Goal: Task Accomplishment & Management: Manage account settings

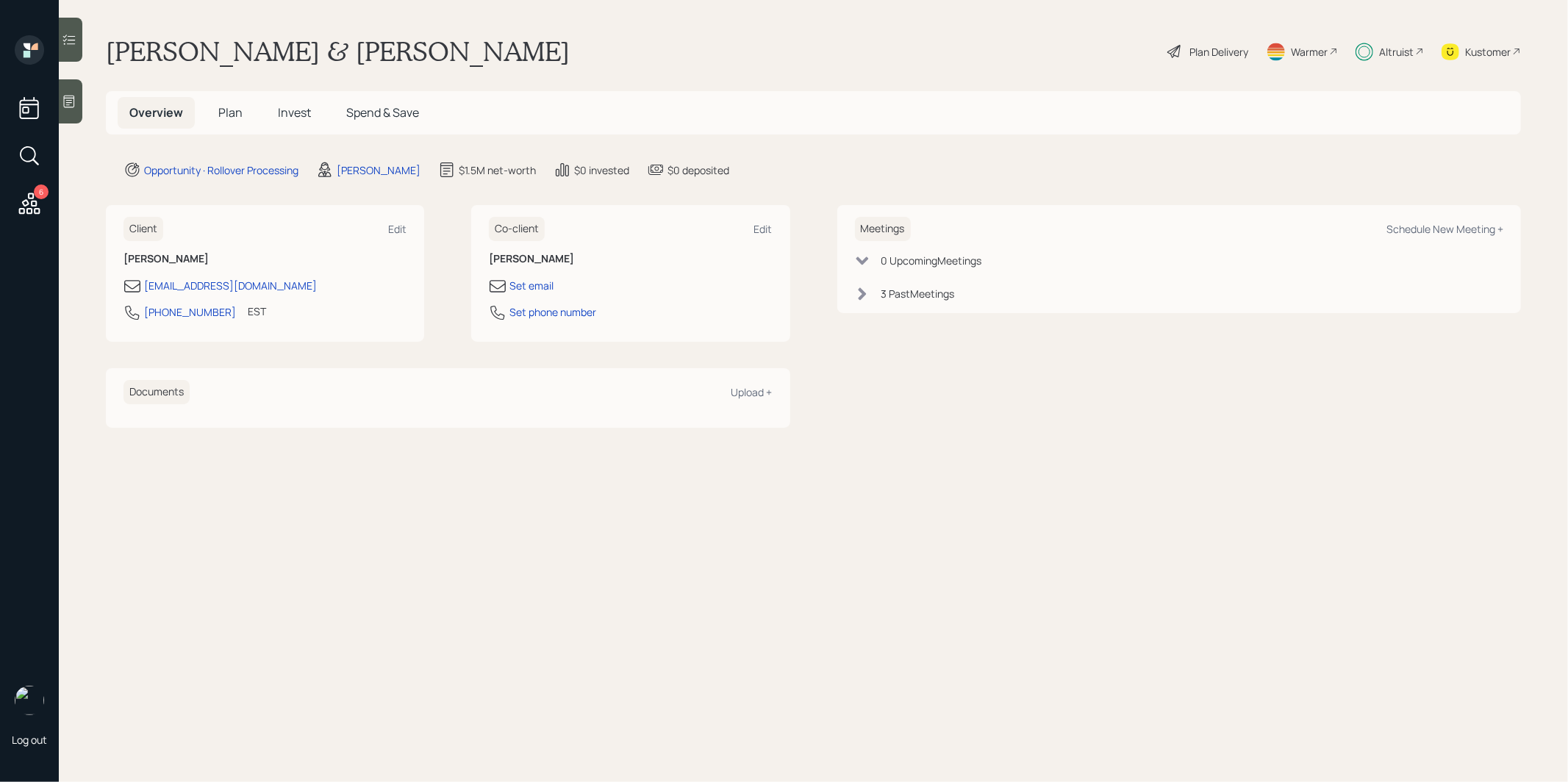
click at [295, 103] on h5 "Invest" at bounding box center [295, 113] width 56 height 31
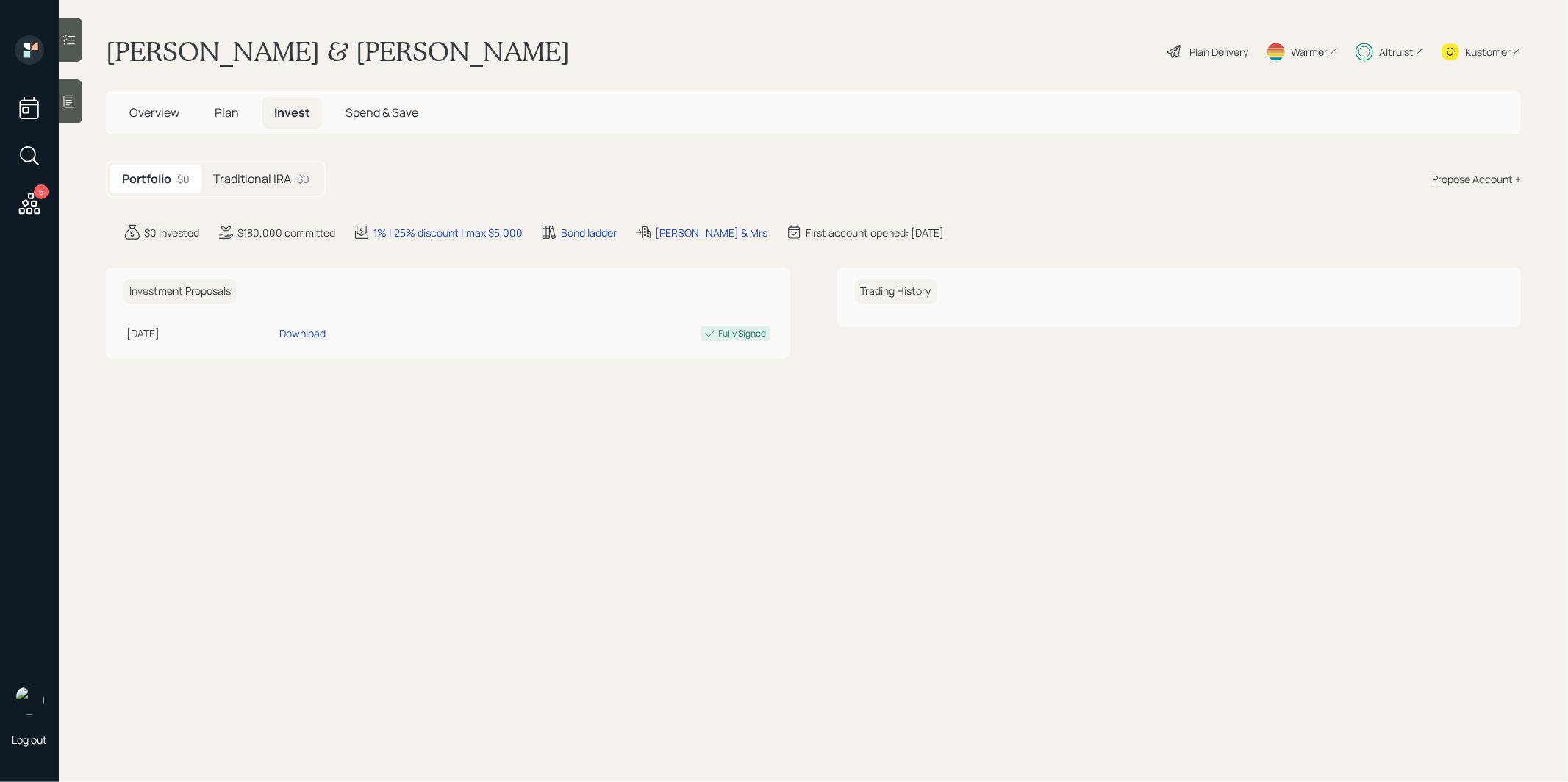
click at [248, 188] on div "Traditional IRA $0" at bounding box center [261, 179] width 120 height 27
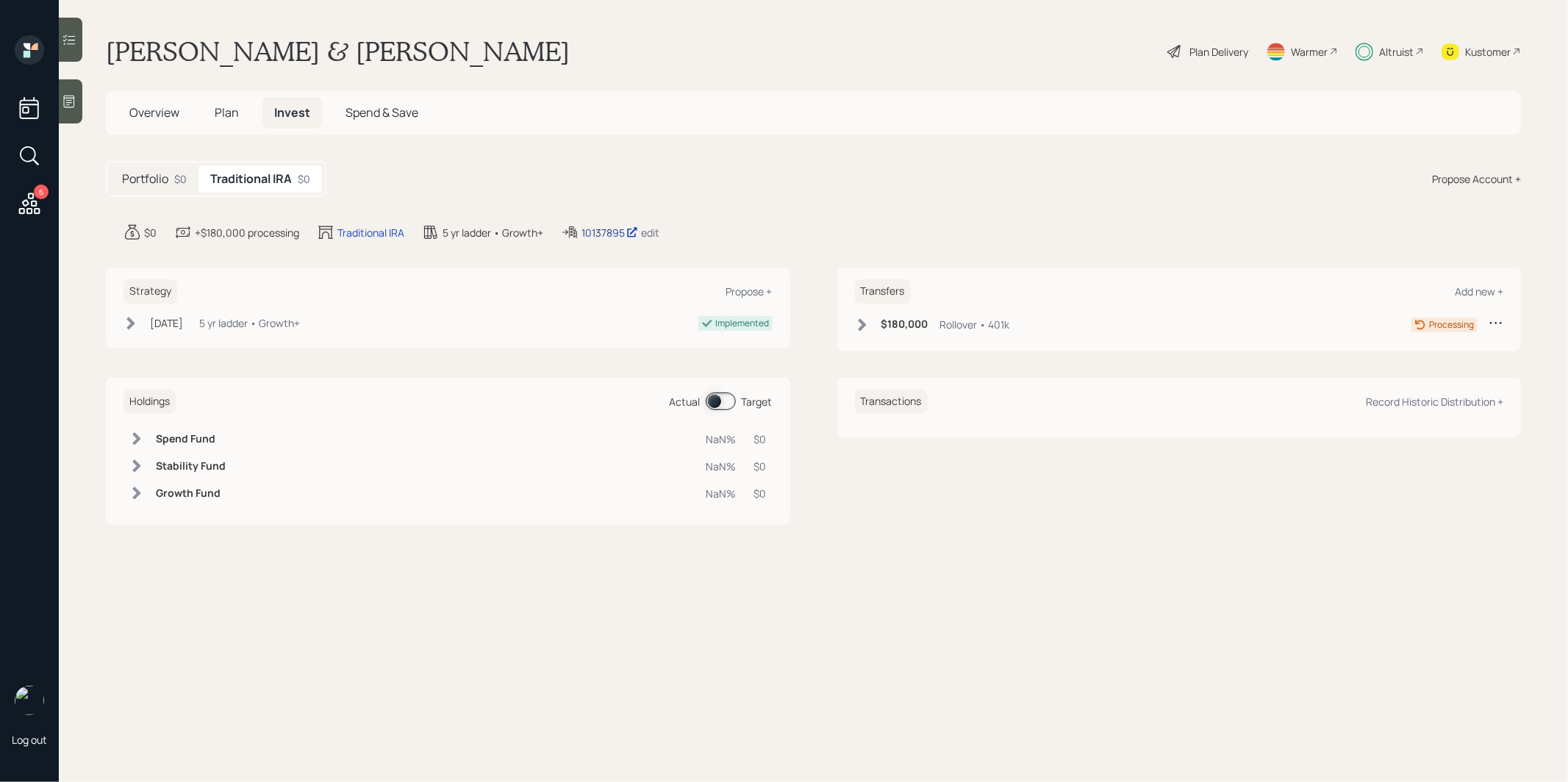
click at [600, 231] on div "10137895" at bounding box center [610, 232] width 56 height 16
